Goal: Complete application form

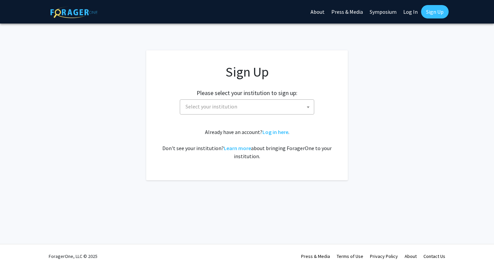
click at [300, 108] on span "Select your institution" at bounding box center [248, 107] width 131 height 14
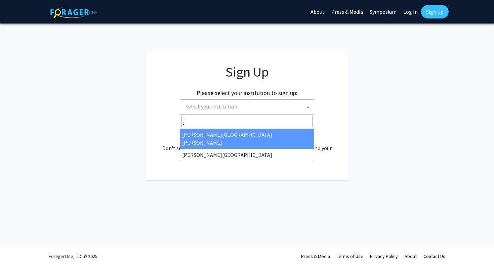
type input "j"
select select "1"
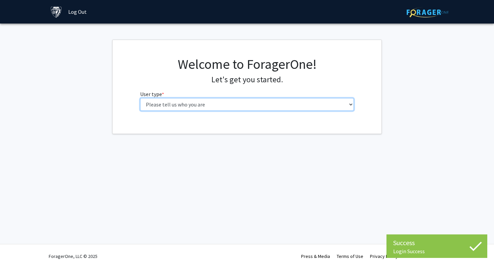
click at [272, 102] on select "Please tell us who you are Undergraduate Student Master's Student Doctoral Cand…" at bounding box center [247, 104] width 214 height 13
